Goal: Information Seeking & Learning: Learn about a topic

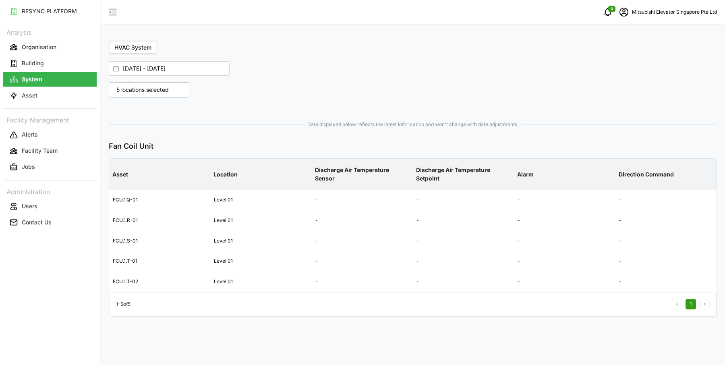
click at [165, 88] on p "5 locations selected" at bounding box center [142, 90] width 60 height 8
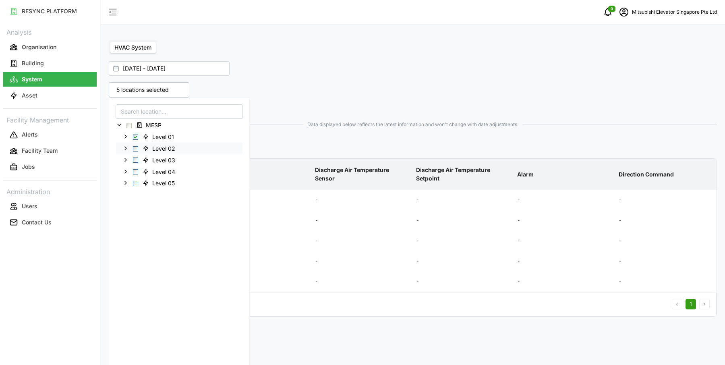
click at [151, 150] on span "Level 02" at bounding box center [160, 148] width 42 height 10
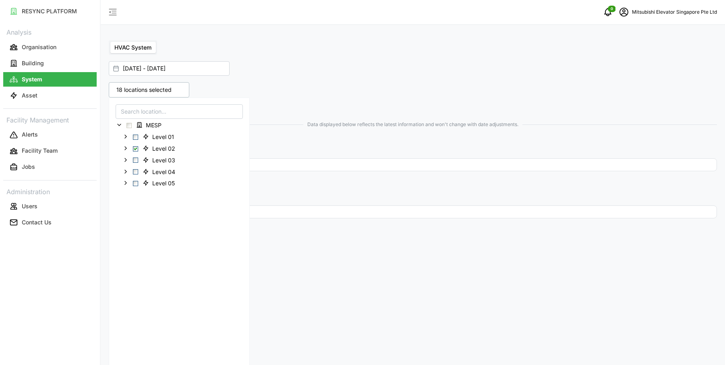
click at [321, 120] on div "Data displayed below reflects the latest information and won't change with date…" at bounding box center [413, 172] width 608 height 110
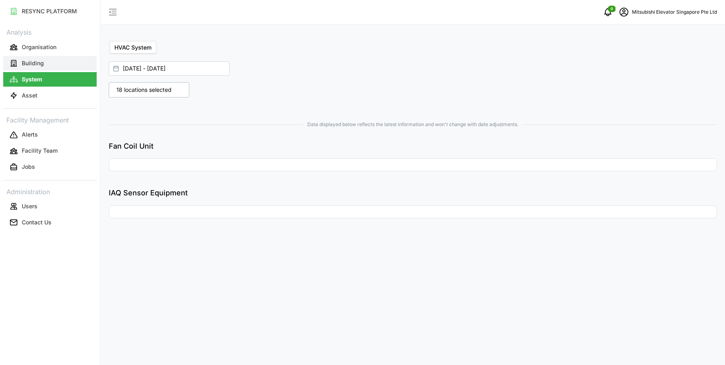
click at [69, 64] on button "Building" at bounding box center [49, 63] width 93 height 15
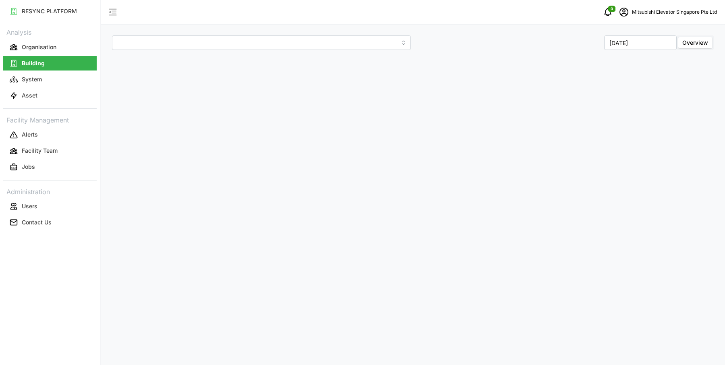
type input "MESP"
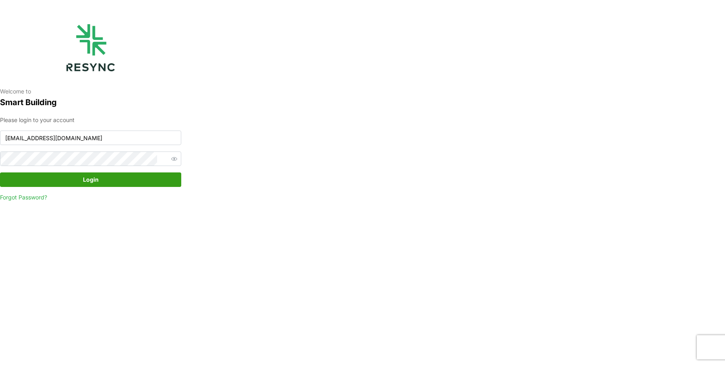
click at [99, 182] on span "Login" at bounding box center [91, 180] width 166 height 14
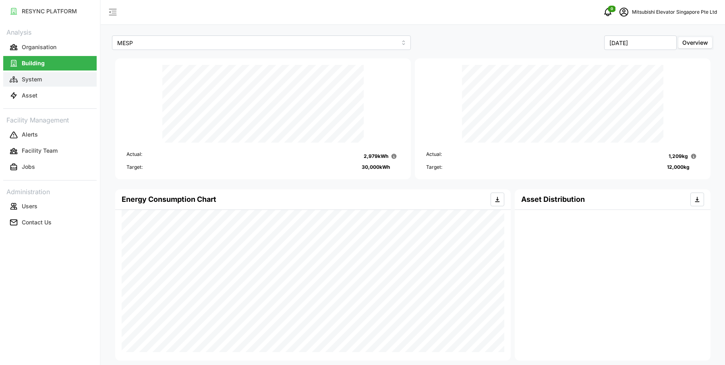
click at [62, 76] on button "System" at bounding box center [49, 79] width 93 height 15
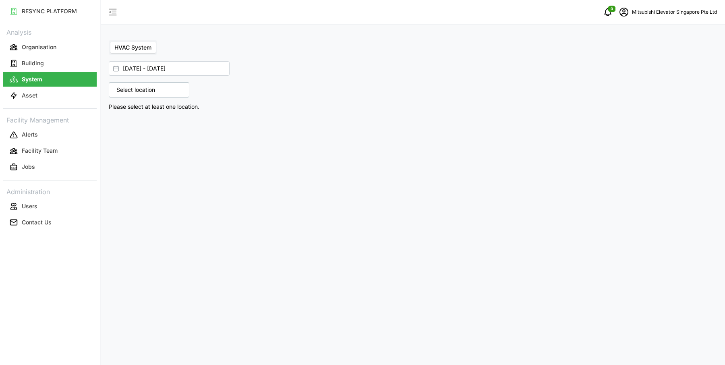
click at [138, 92] on p "Select location" at bounding box center [135, 90] width 47 height 8
click at [118, 131] on div "MESP" at bounding box center [179, 241] width 141 height 287
click at [118, 125] on icon at bounding box center [119, 125] width 6 height 6
click at [135, 149] on span "Select Level 02" at bounding box center [135, 148] width 5 height 5
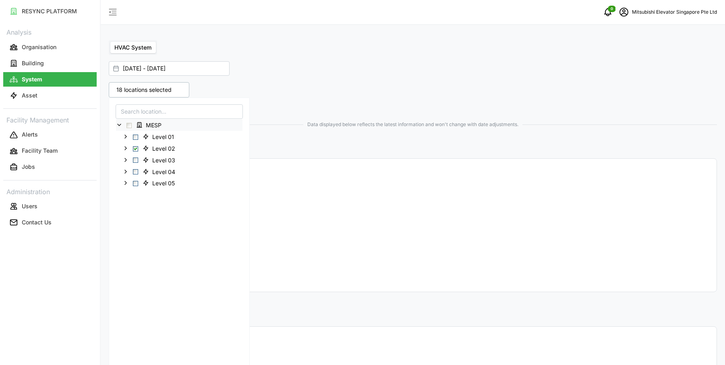
click at [428, 88] on div "18 locations selected MESP Level 01 Level 02 Level 03 Level 04 Level 05 Data di…" at bounding box center [413, 275] width 615 height 392
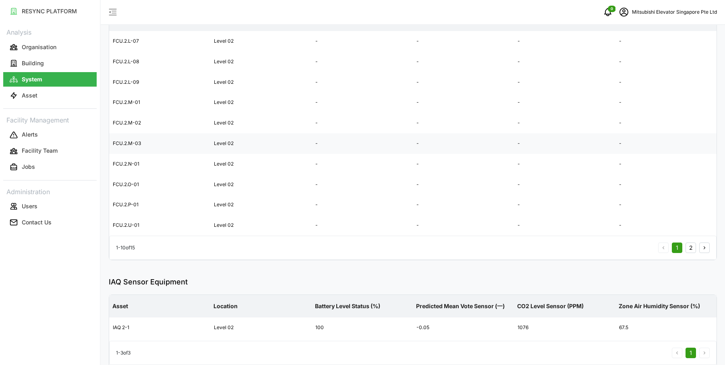
scroll to position [314, 0]
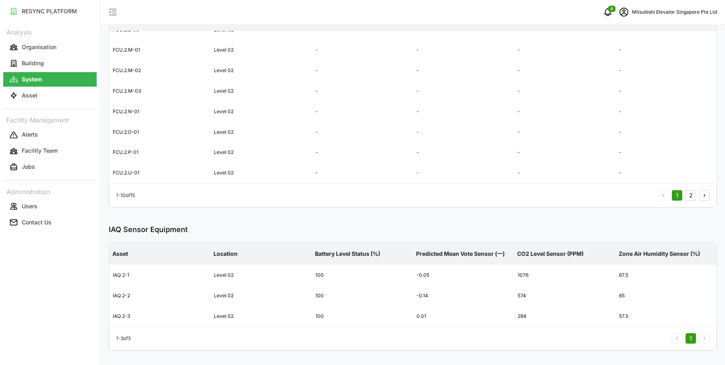
click at [692, 196] on button "2" at bounding box center [691, 195] width 10 height 10
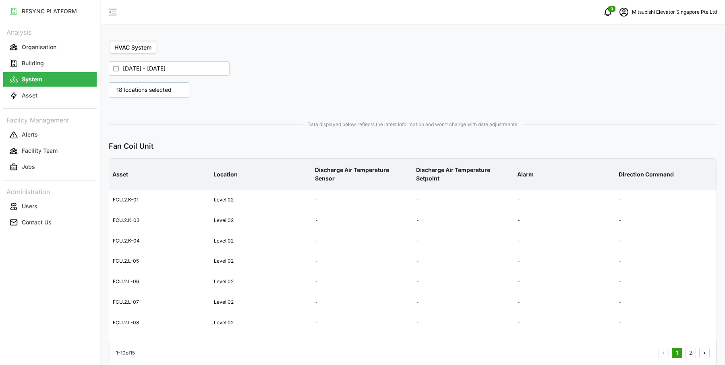
click at [147, 87] on p "18 locations selected" at bounding box center [143, 90] width 63 height 8
click at [54, 98] on button "Asset" at bounding box center [49, 95] width 93 height 15
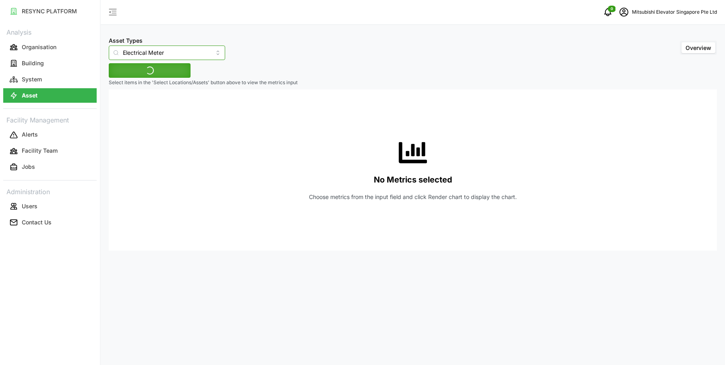
click at [174, 48] on input "Electrical Meter" at bounding box center [167, 53] width 116 height 15
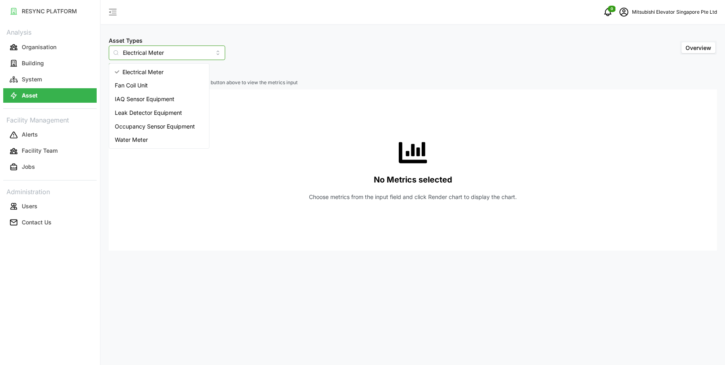
click at [161, 137] on div "Water Meter" at bounding box center [159, 140] width 97 height 14
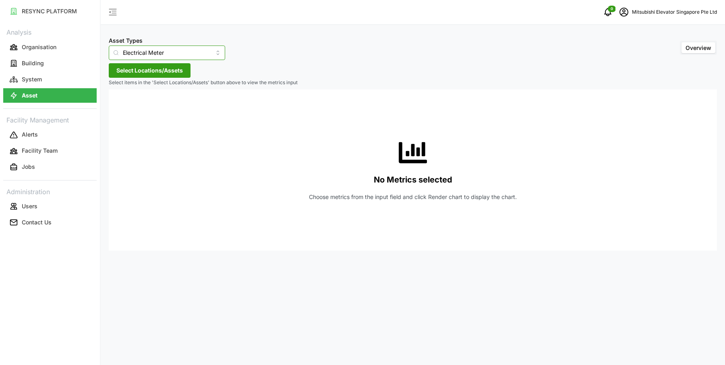
type input "Water Meter"
click at [174, 68] on span "Select Locations/Assets" at bounding box center [149, 71] width 66 height 14
click at [127, 108] on span "Select MESP" at bounding box center [129, 107] width 5 height 5
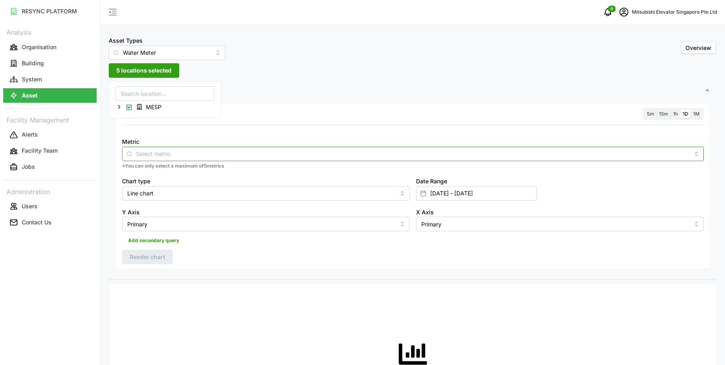
click at [299, 155] on input "Metric" at bounding box center [413, 153] width 554 height 9
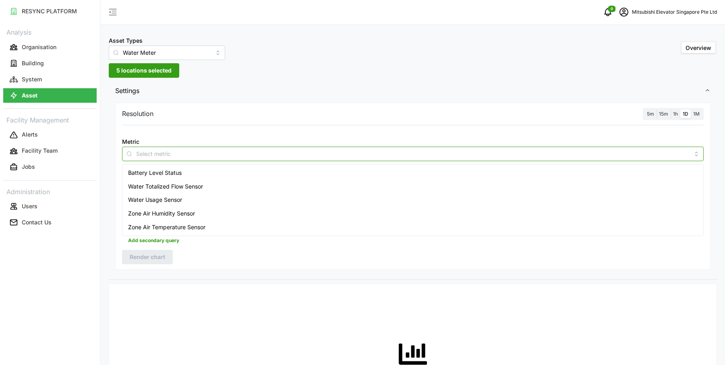
click at [257, 201] on div "Water Usage Sensor" at bounding box center [413, 200] width 578 height 14
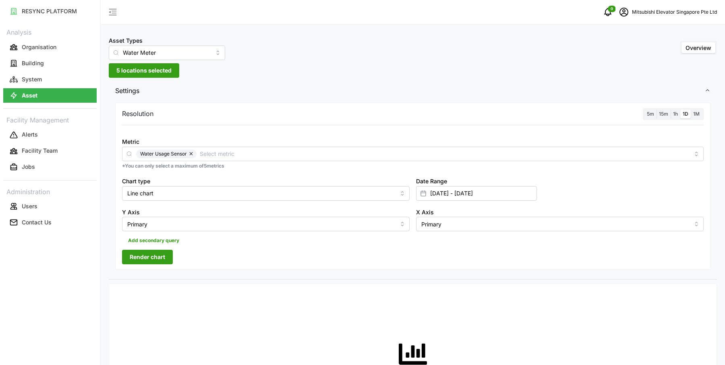
click at [444, 104] on div "Resolution 5m 15m 1h 1D 1M Metric Water Usage Sensor *You can only select a max…" at bounding box center [413, 186] width 596 height 167
click at [158, 257] on span "Render chart" at bounding box center [147, 257] width 35 height 14
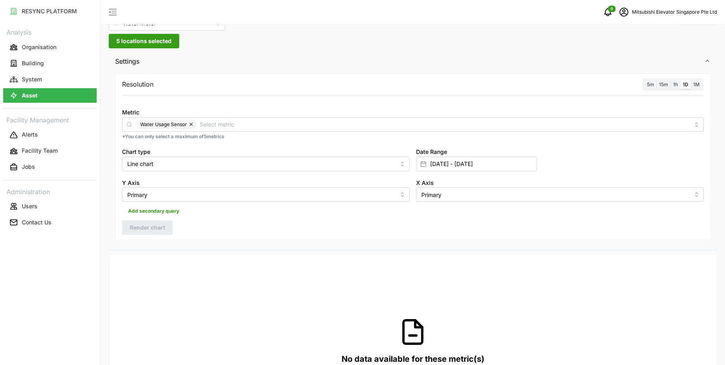
scroll to position [33, 0]
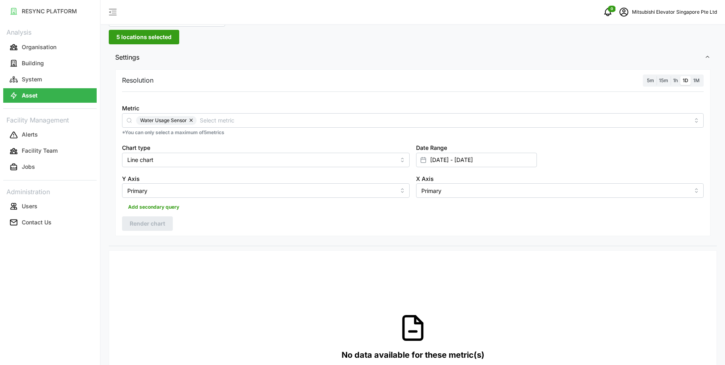
click at [678, 75] on div "5m 15m 1h 1D 1M" at bounding box center [673, 81] width 61 height 12
click at [677, 81] on span "1h" at bounding box center [675, 80] width 5 height 6
click at [671, 76] on input "1h" at bounding box center [671, 76] width 0 height 0
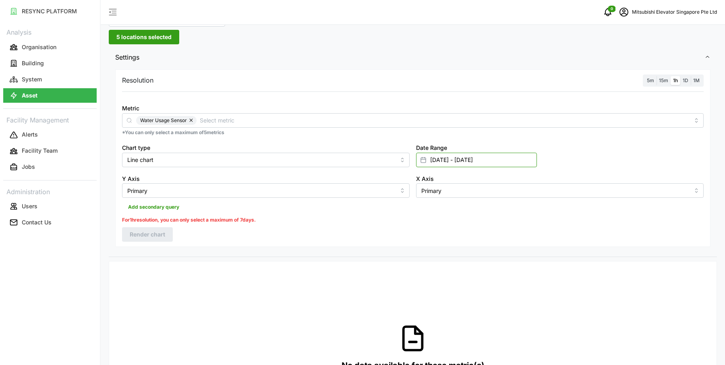
click at [460, 157] on input "[DATE] - [DATE]" at bounding box center [476, 160] width 121 height 15
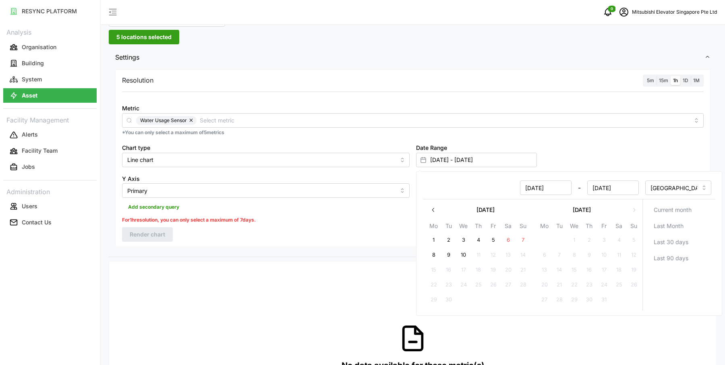
click at [428, 251] on button "8" at bounding box center [434, 255] width 15 height 15
type input "[DATE] - [DATE]"
type input "[DATE]"
click at [462, 253] on button "10" at bounding box center [464, 255] width 15 height 15
click at [268, 242] on div "Resolution 5m 15m 1h 1D 1M Metric Water Usage Sensor *You can only select a max…" at bounding box center [413, 158] width 596 height 178
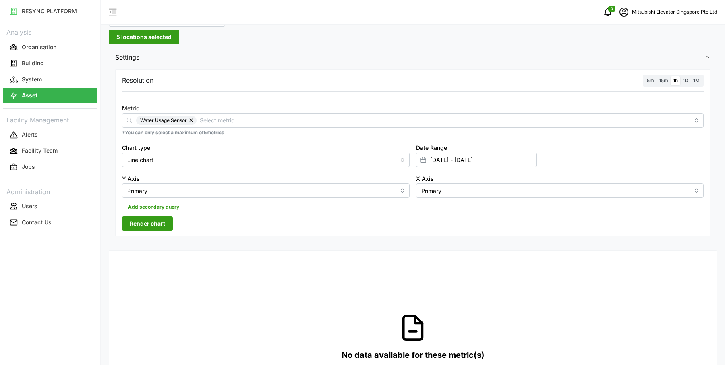
click at [165, 230] on button "Render chart" at bounding box center [147, 223] width 51 height 15
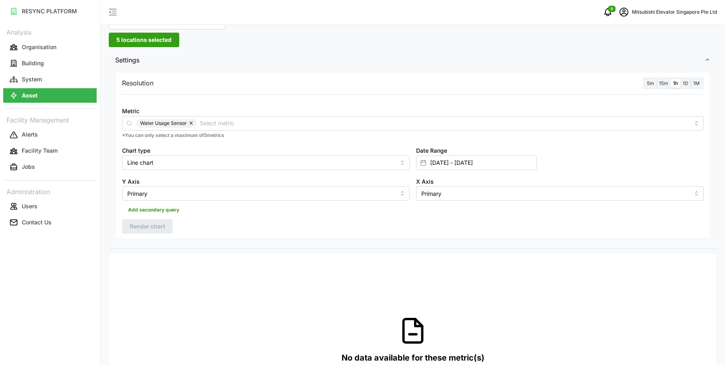
click at [327, 137] on p "*You can only select a maximum of 5 metrics" at bounding box center [413, 135] width 582 height 7
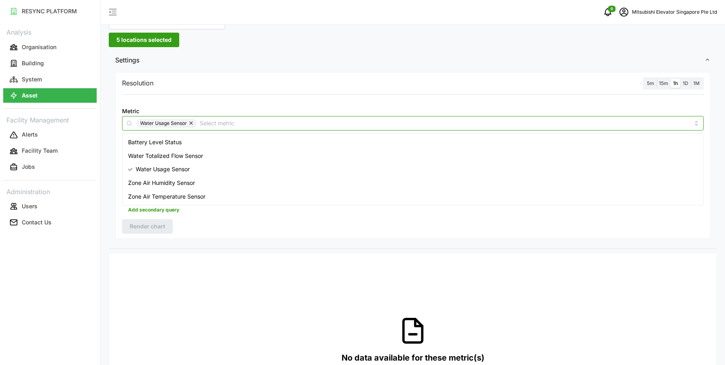
click at [311, 120] on input "Metric" at bounding box center [445, 122] width 490 height 9
click at [250, 151] on div "Water Totalized Flow Sensor" at bounding box center [413, 156] width 578 height 14
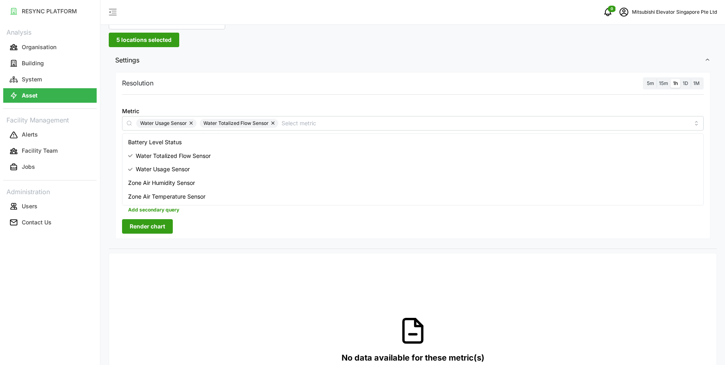
click at [161, 231] on span "Render chart" at bounding box center [147, 227] width 35 height 14
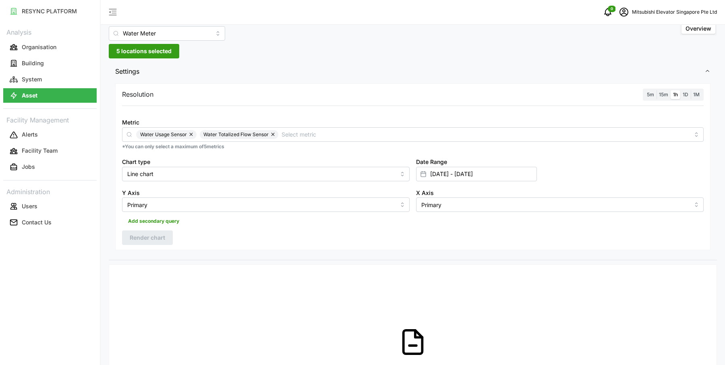
scroll to position [21, 0]
click at [652, 93] on span "5m" at bounding box center [650, 93] width 7 height 6
click at [645, 89] on input "5m" at bounding box center [645, 89] width 0 height 0
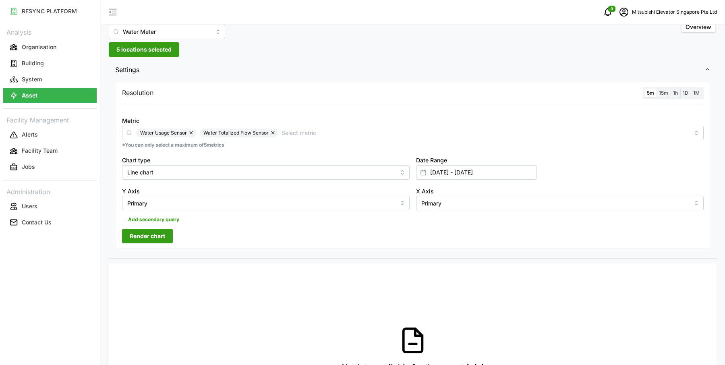
click at [664, 93] on span "15m" at bounding box center [663, 93] width 9 height 6
click at [657, 89] on input "15m" at bounding box center [657, 89] width 0 height 0
click at [157, 234] on span "Render chart" at bounding box center [147, 236] width 35 height 14
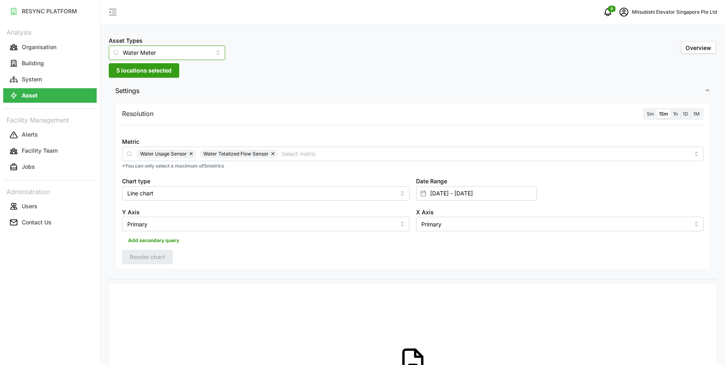
click at [197, 52] on input "Water Meter" at bounding box center [167, 53] width 116 height 15
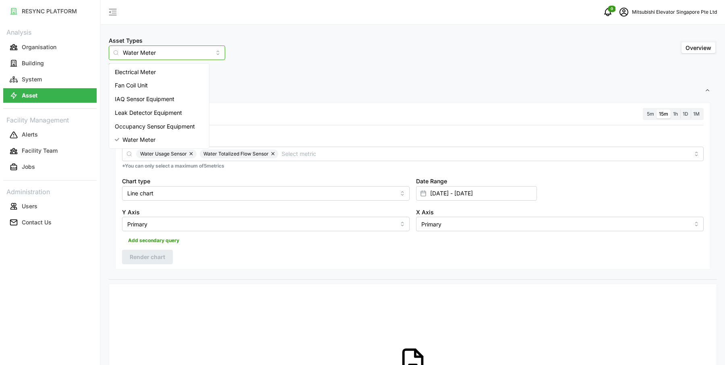
click at [185, 116] on div "Leak Detector Equipment" at bounding box center [159, 113] width 97 height 14
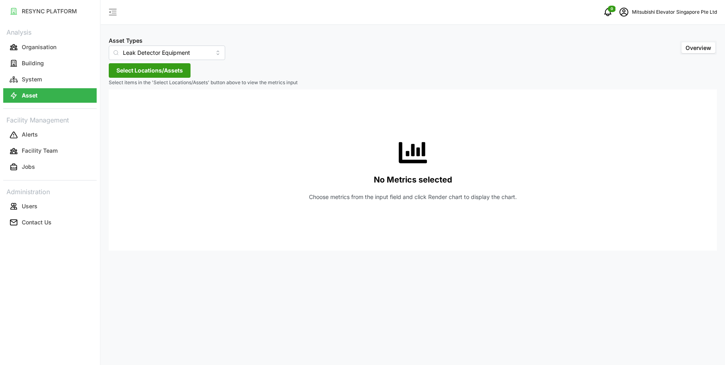
click at [168, 68] on span "Select Locations/Assets" at bounding box center [149, 71] width 66 height 14
click at [128, 106] on span "Select MESP" at bounding box center [129, 107] width 5 height 5
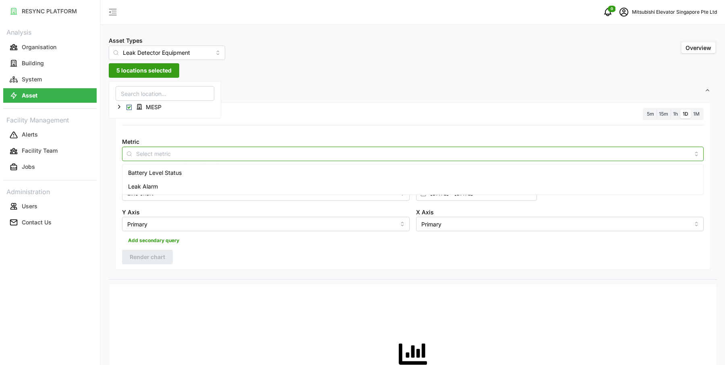
click at [168, 155] on input "Metric" at bounding box center [413, 153] width 554 height 9
click at [162, 186] on div "Leak Alarm" at bounding box center [413, 187] width 578 height 14
click at [469, 121] on div "Resolution 5m 15m 1h 1D 1M Metric Leak Alarm *You can only select a maximum of …" at bounding box center [413, 186] width 596 height 167
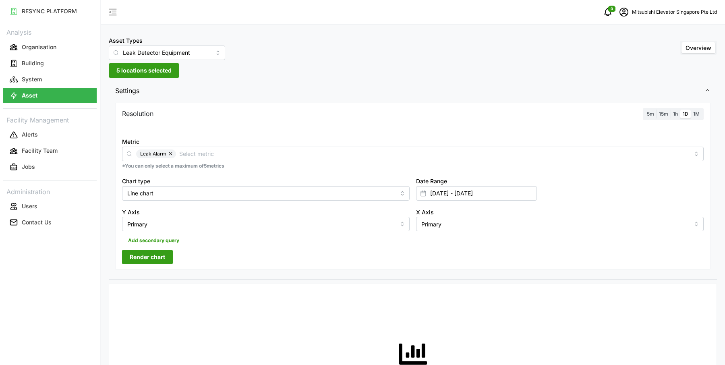
click at [649, 111] on span "5m" at bounding box center [650, 114] width 7 height 6
click at [645, 110] on input "5m" at bounding box center [645, 110] width 0 height 0
click at [159, 253] on span "Render chart" at bounding box center [147, 257] width 35 height 14
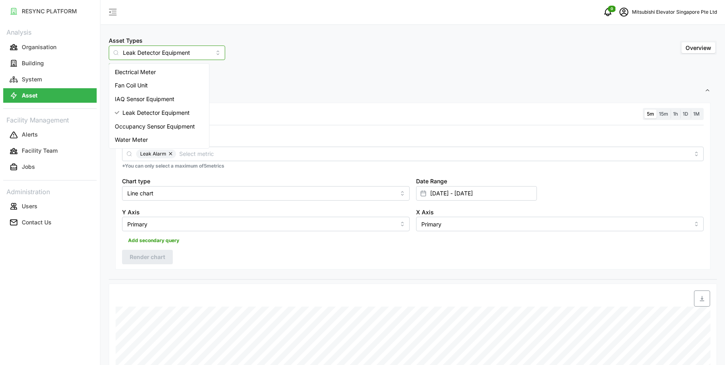
click at [167, 51] on input "Leak Detector Equipment" at bounding box center [167, 53] width 116 height 15
click at [145, 127] on span "Occupancy Sensor Equipment" at bounding box center [155, 126] width 80 height 9
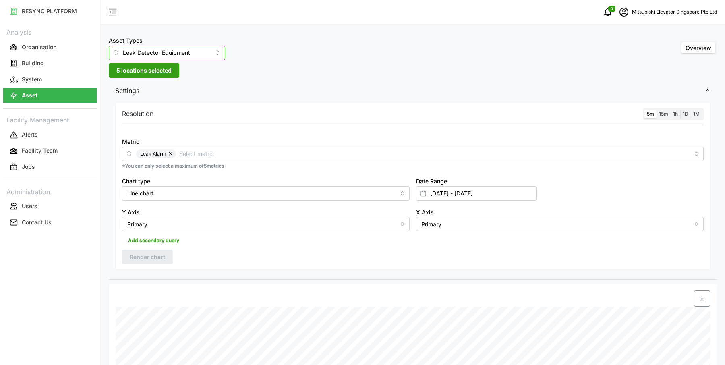
type input "Occupancy Sensor Equipment"
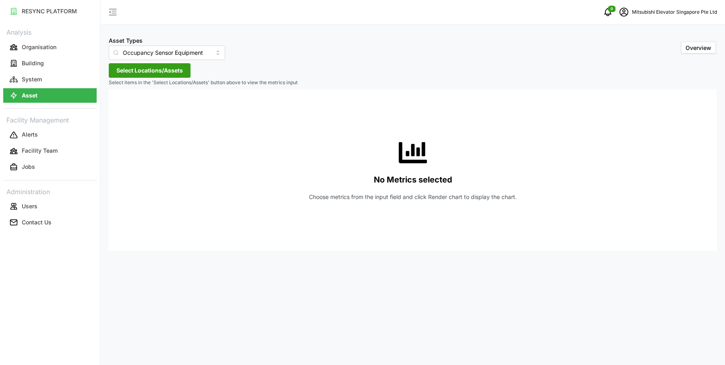
click at [167, 71] on span "Select Locations/Assets" at bounding box center [149, 71] width 66 height 14
click at [118, 107] on polyline at bounding box center [119, 106] width 2 height 3
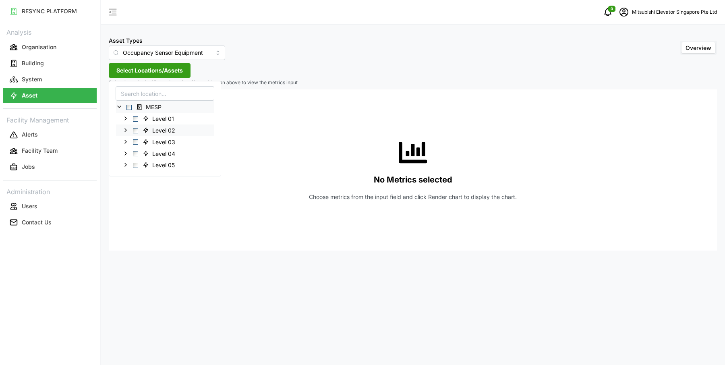
click at [133, 128] on span "Select Level 02" at bounding box center [135, 130] width 5 height 5
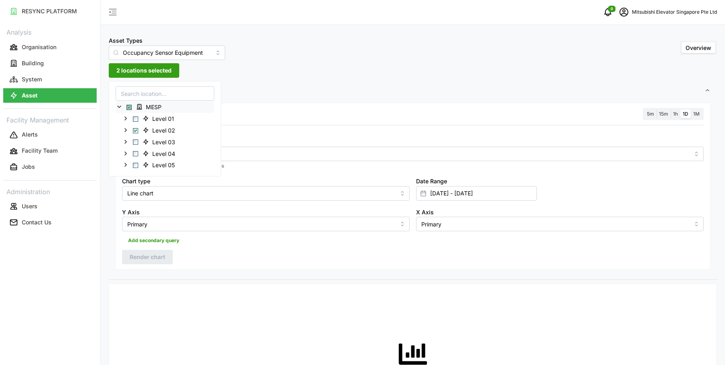
click at [300, 145] on div "Metric" at bounding box center [413, 149] width 582 height 25
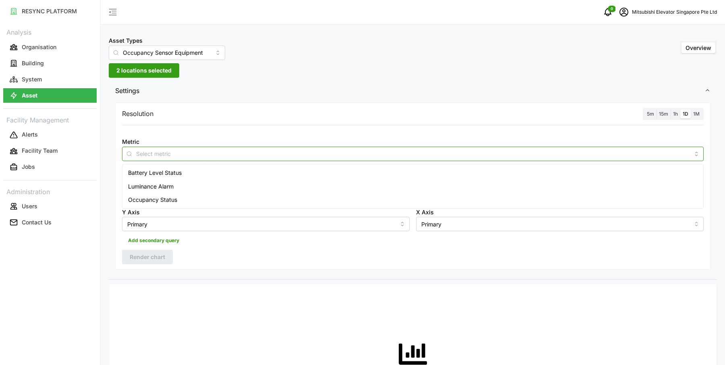
click at [293, 154] on input "Metric" at bounding box center [413, 153] width 554 height 9
click at [270, 196] on div "Occupancy Status" at bounding box center [413, 200] width 578 height 14
click at [666, 115] on span "15m" at bounding box center [663, 114] width 9 height 6
click at [657, 110] on input "15m" at bounding box center [657, 110] width 0 height 0
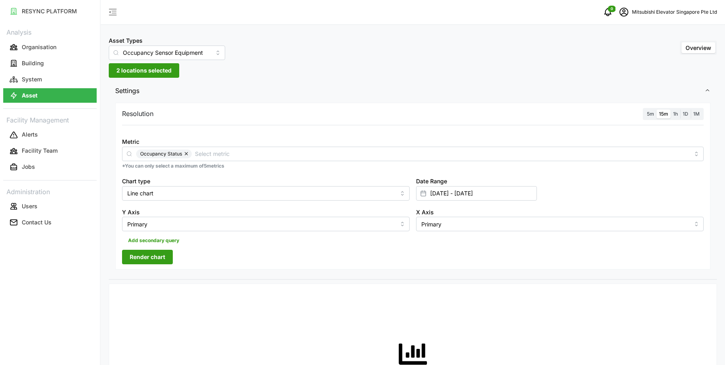
click at [151, 246] on div "Resolution 5m 15m 1h 1D 1M Metric Occupancy Status *You can only select a maxim…" at bounding box center [413, 186] width 596 height 167
click at [152, 253] on span "Render chart" at bounding box center [147, 257] width 35 height 14
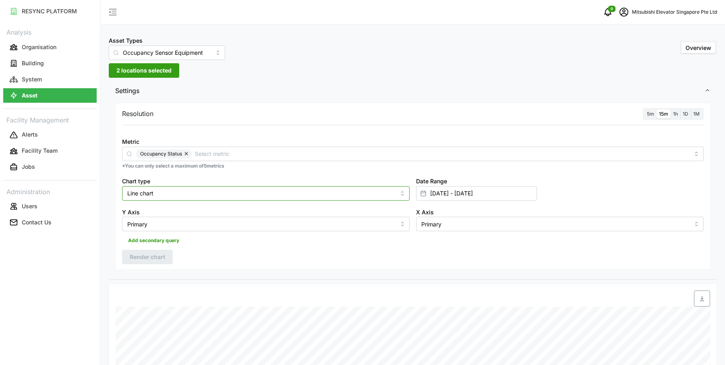
click at [197, 192] on input "Line chart" at bounding box center [266, 193] width 288 height 15
click at [170, 222] on div "Bar chart" at bounding box center [266, 226] width 284 height 14
type input "Bar chart"
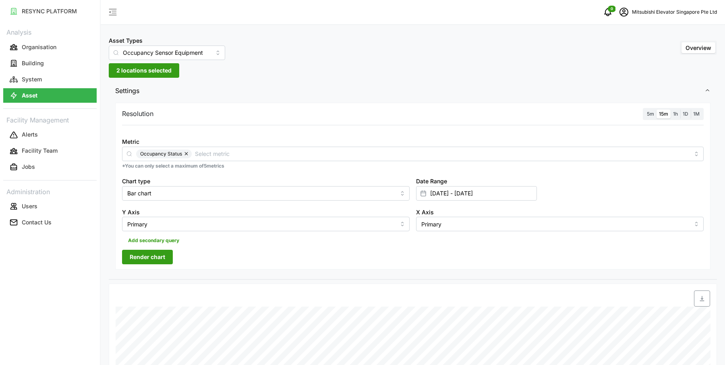
click at [153, 252] on span "Render chart" at bounding box center [147, 257] width 35 height 14
click at [152, 55] on input "Occupancy Sensor Equipment" at bounding box center [167, 53] width 116 height 15
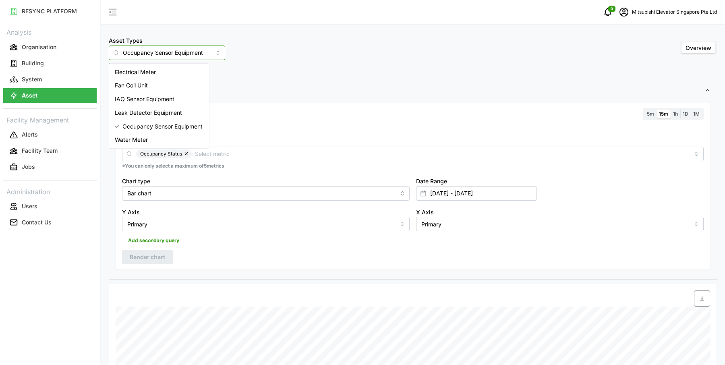
click at [135, 137] on span "Water Meter" at bounding box center [131, 139] width 33 height 9
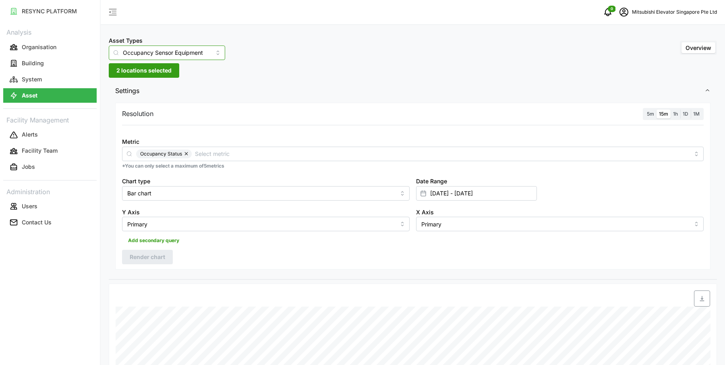
type input "Water Meter"
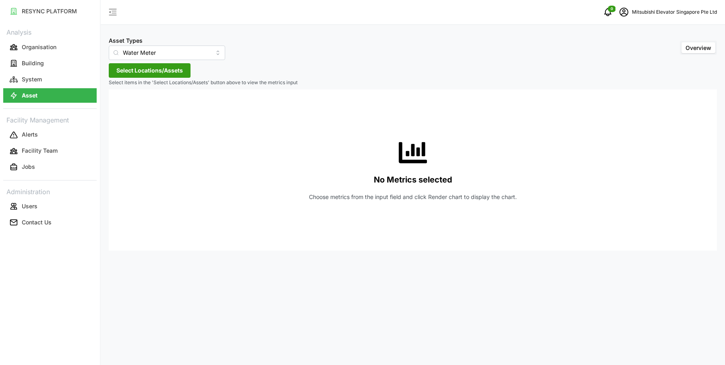
click at [171, 65] on span "Select Locations/Assets" at bounding box center [149, 71] width 66 height 14
click at [120, 105] on icon at bounding box center [119, 107] width 6 height 6
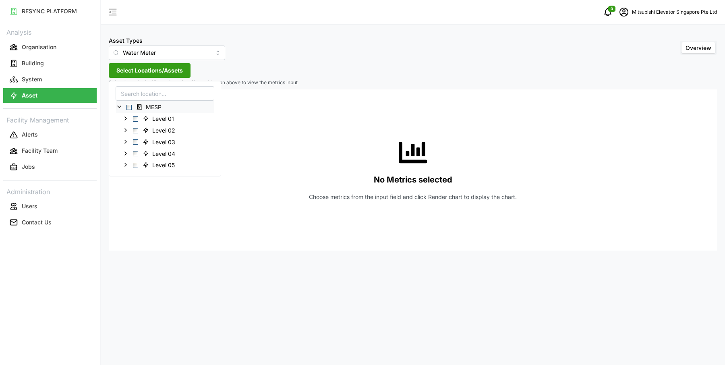
click at [128, 106] on span "Select MESP" at bounding box center [129, 107] width 5 height 5
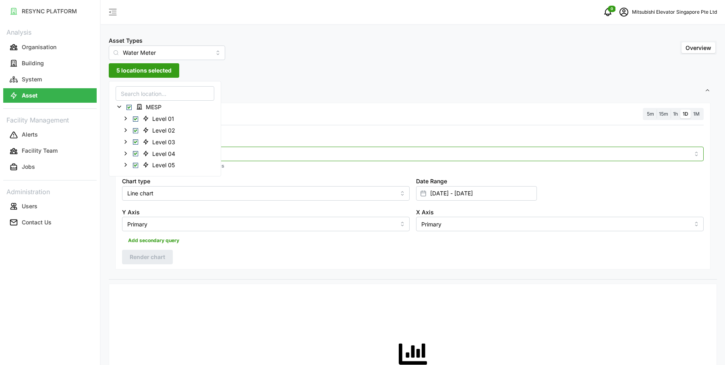
click at [220, 155] on input "Metric" at bounding box center [413, 153] width 554 height 9
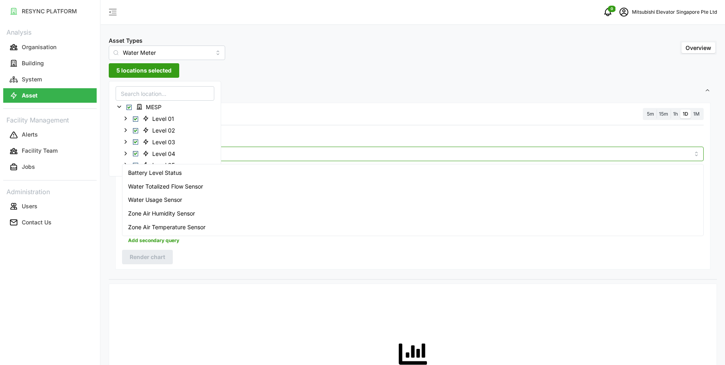
click at [191, 172] on div "Battery Level Status" at bounding box center [413, 173] width 578 height 14
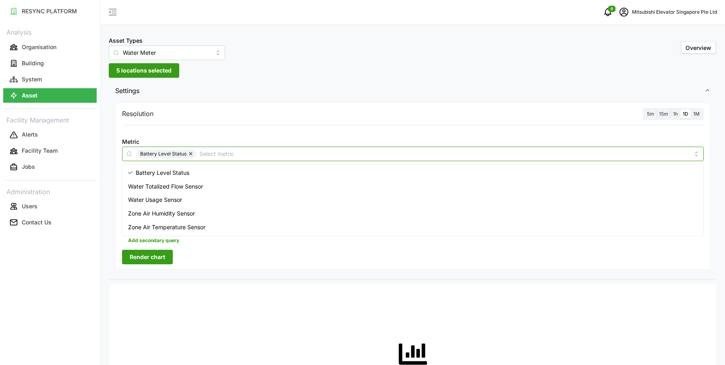
click at [188, 212] on span "Zone Air Humidity Sensor" at bounding box center [161, 213] width 67 height 9
click at [188, 227] on span "Zone Air Temperature Sensor" at bounding box center [166, 227] width 77 height 9
click at [177, 208] on div "Zone Air Humidity Sensor" at bounding box center [413, 214] width 578 height 14
click at [175, 210] on span "Zone Air Humidity Sensor" at bounding box center [161, 213] width 67 height 9
click at [173, 195] on span "Water Usage Sensor" at bounding box center [155, 199] width 54 height 9
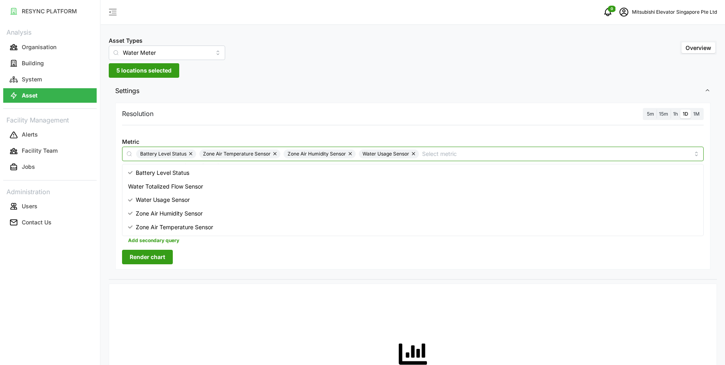
click at [173, 185] on span "Water Totalized Flow Sensor" at bounding box center [165, 186] width 75 height 9
click at [189, 262] on div "Resolution 5m 15m 1h 1D 1M Metric Battery Level Status Zone Air Temperature Sen…" at bounding box center [413, 186] width 596 height 167
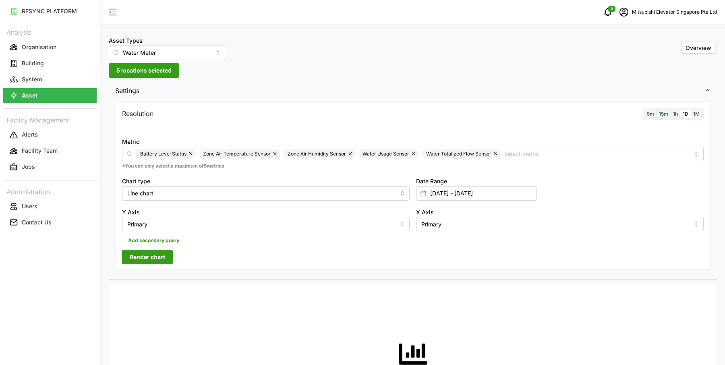
click at [676, 111] on span "1h" at bounding box center [675, 114] width 5 height 6
click at [671, 110] on input "1h" at bounding box center [671, 110] width 0 height 0
click at [158, 257] on span "Render chart" at bounding box center [147, 257] width 35 height 14
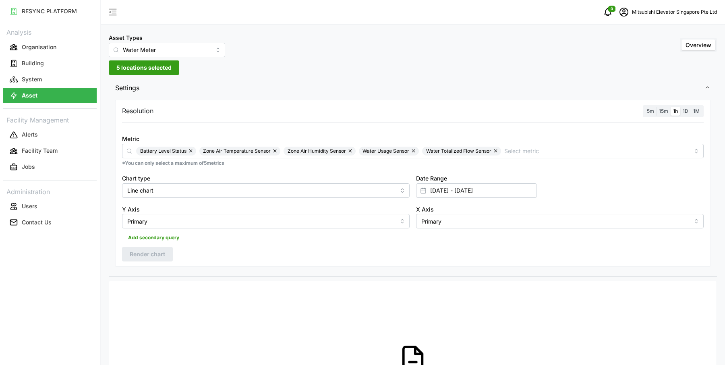
scroll to position [2, 0]
